Goal: Transaction & Acquisition: Purchase product/service

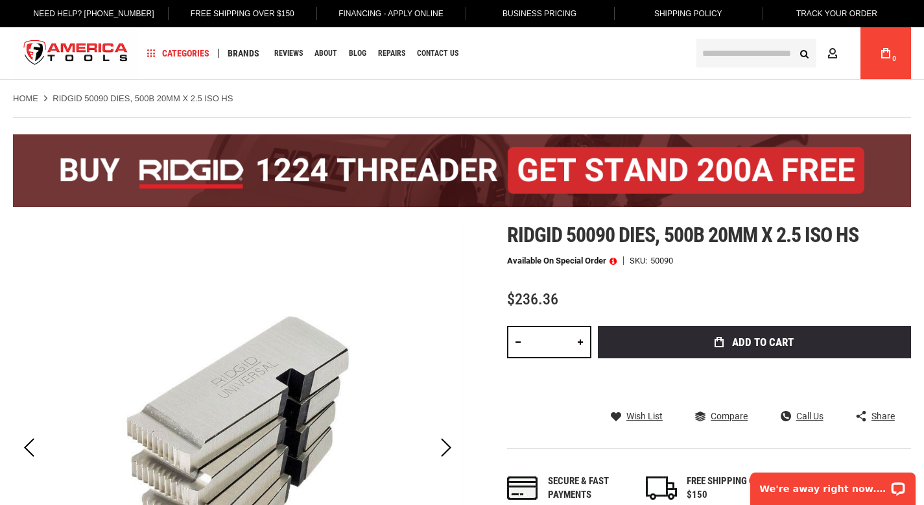
click at [617, 265] on span at bounding box center [613, 260] width 7 height 9
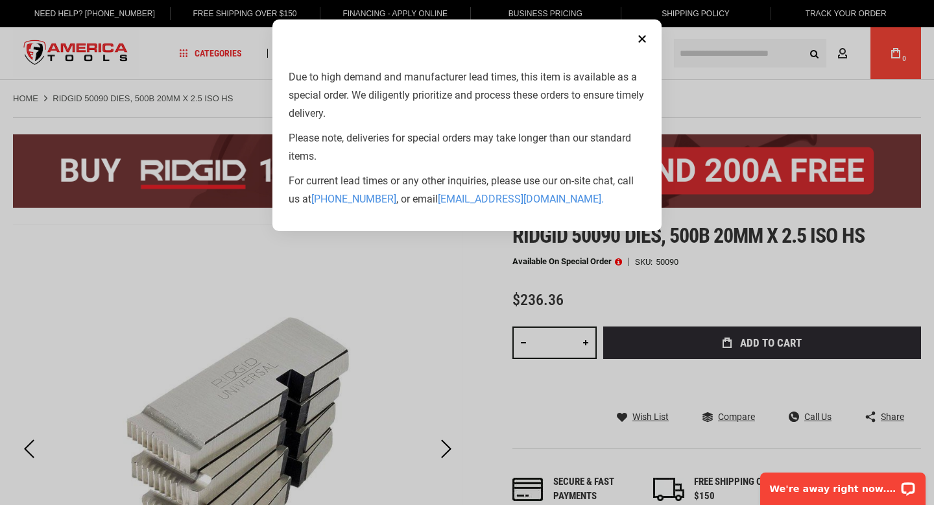
click at [643, 39] on button "Close" at bounding box center [642, 39] width 26 height 26
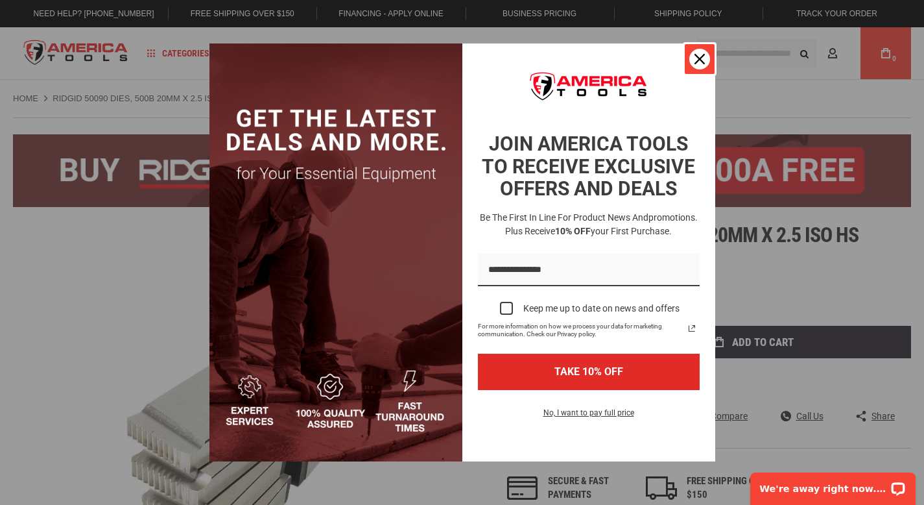
click at [706, 65] on div "Close" at bounding box center [700, 59] width 21 height 21
